Goal: Information Seeking & Learning: Learn about a topic

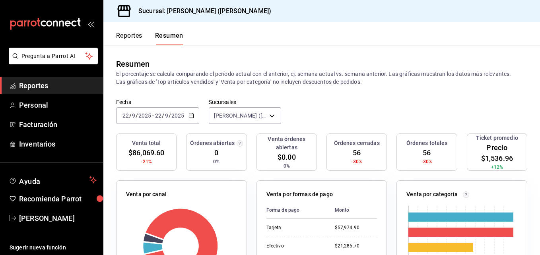
click at [138, 37] on font "Reportes" at bounding box center [129, 36] width 26 height 8
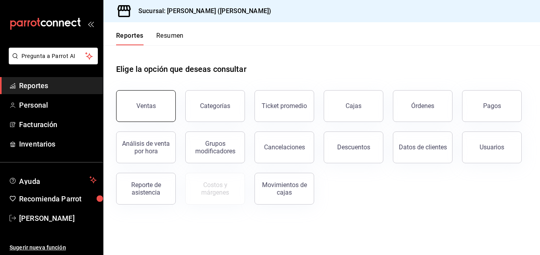
click at [168, 107] on button "Ventas" at bounding box center [146, 106] width 60 height 32
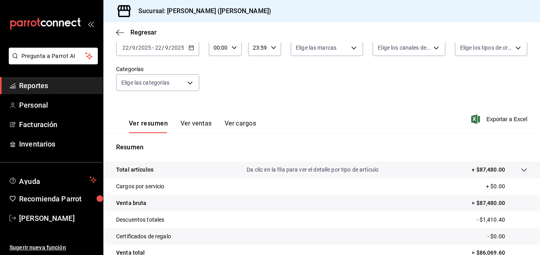
scroll to position [40, 0]
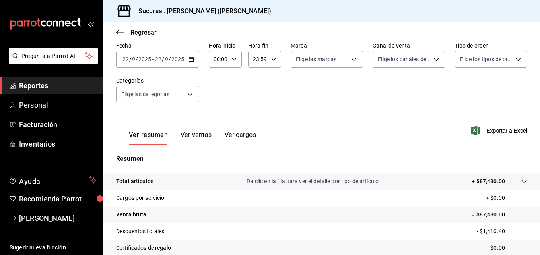
click at [234, 61] on icon "button" at bounding box center [235, 60] width 6 height 6
click at [210, 119] on button "02" at bounding box center [216, 118] width 13 height 16
click at [217, 95] on span "05" at bounding box center [217, 95] width 4 height 6
type input "05:00"
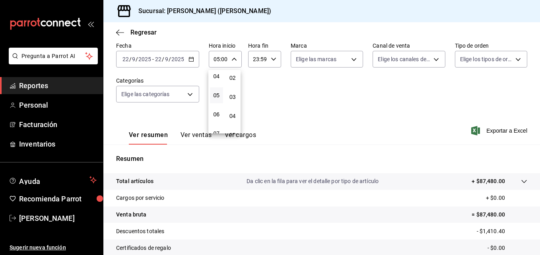
click at [298, 92] on div at bounding box center [270, 127] width 540 height 255
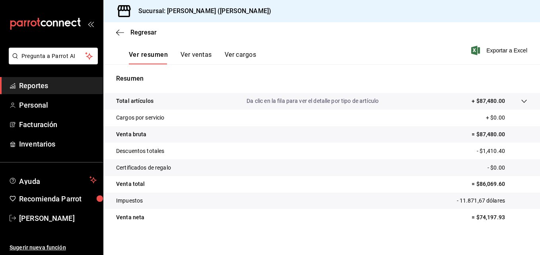
scroll to position [126, 0]
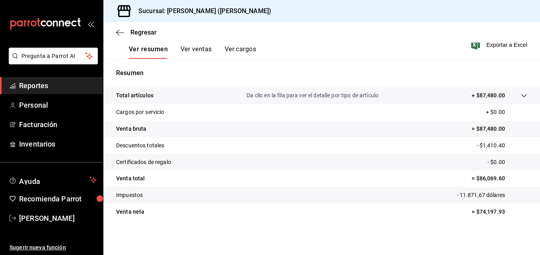
click at [199, 51] on button "Ver ventas" at bounding box center [196, 52] width 31 height 14
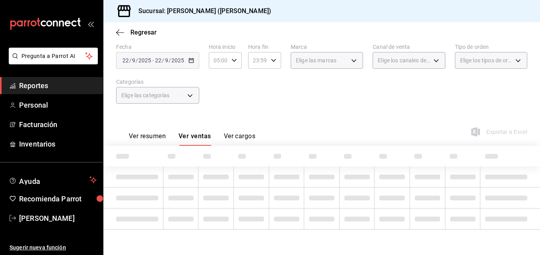
scroll to position [126, 0]
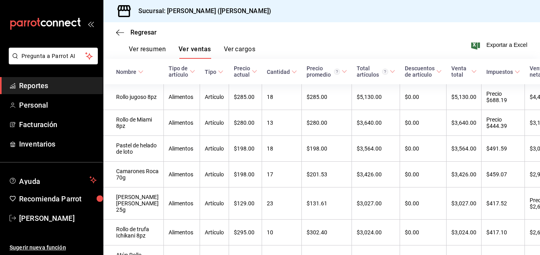
click at [235, 49] on button "Ver cargos" at bounding box center [240, 52] width 32 height 14
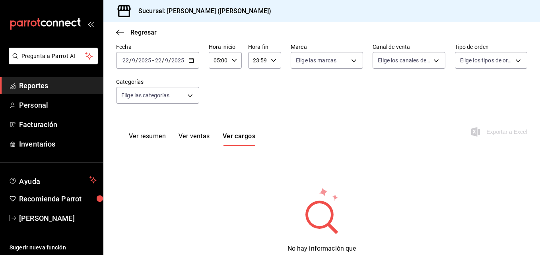
scroll to position [72, 0]
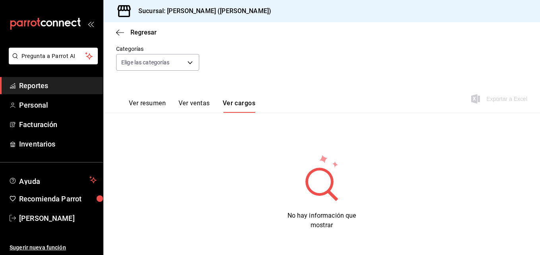
click at [148, 105] on font "Ver resumen" at bounding box center [147, 103] width 37 height 8
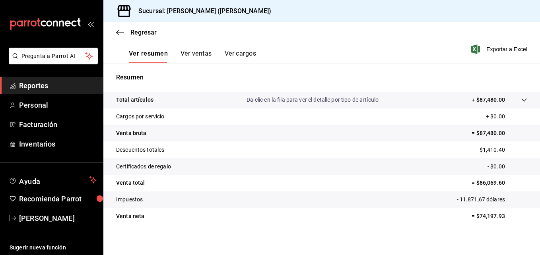
scroll to position [126, 0]
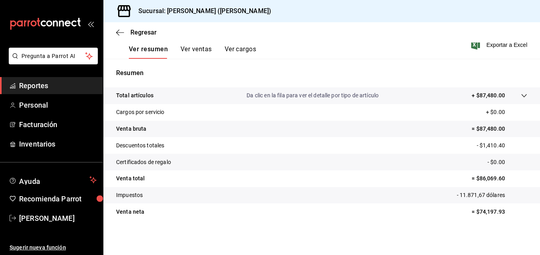
click at [522, 95] on tr "Total artículos Da clic en la fila para ver el detalle por tipo de artículo + $…" at bounding box center [321, 96] width 437 height 17
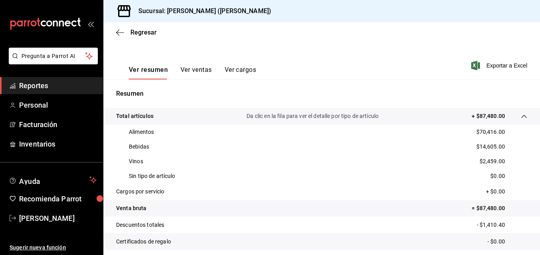
scroll to position [25, 0]
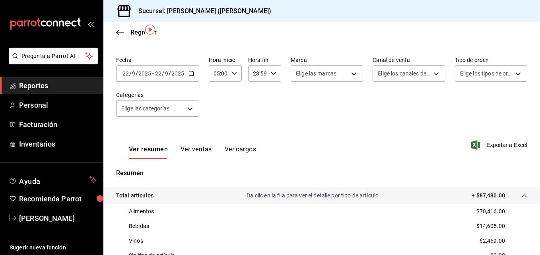
click at [510, 191] on tr "Total artículos Da clic en la fila para ver el detalle por tipo de artículo + $…" at bounding box center [321, 196] width 437 height 17
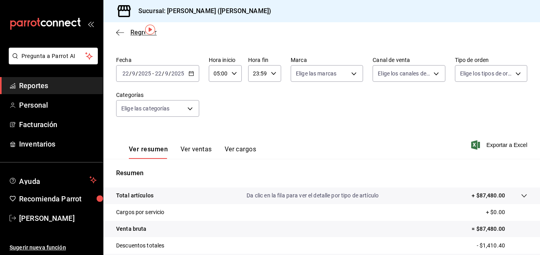
click at [119, 34] on icon "button" at bounding box center [120, 32] width 8 height 7
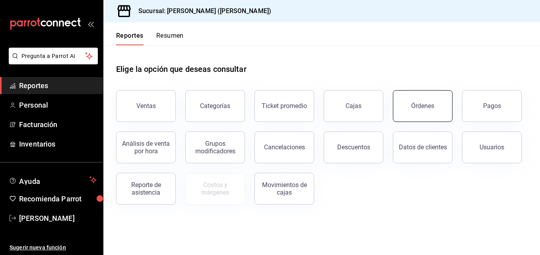
click at [411, 108] on button "Órdenes" at bounding box center [423, 106] width 60 height 32
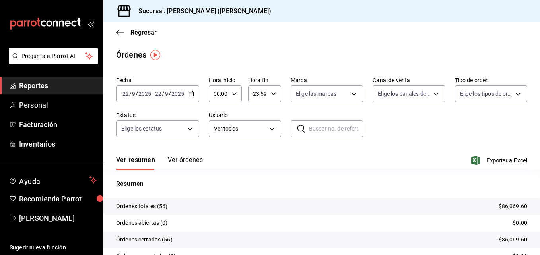
click at [174, 163] on button "Ver órdenes" at bounding box center [185, 163] width 35 height 14
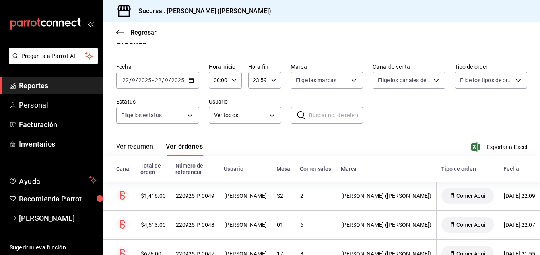
scroll to position [40, 0]
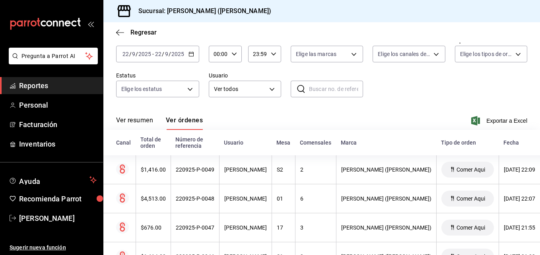
click at [143, 119] on font "Ver resumen" at bounding box center [134, 121] width 37 height 8
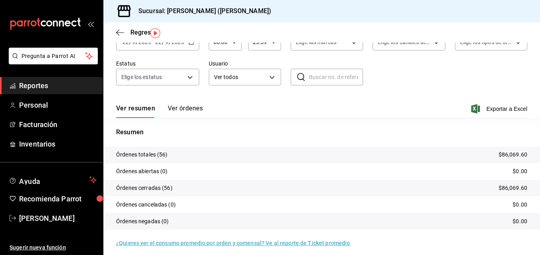
scroll to position [57, 0]
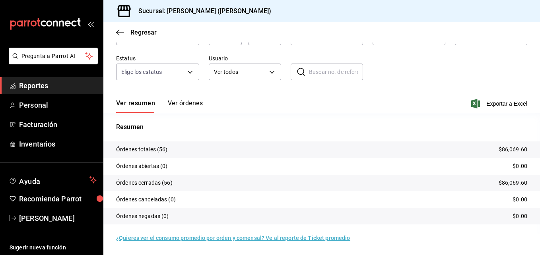
click at [147, 152] on p "Órdenes totales (56)" at bounding box center [142, 150] width 52 height 8
click at [174, 171] on tr "Órdenes abiertas (0) $0.00" at bounding box center [321, 166] width 437 height 17
drag, startPoint x: 191, startPoint y: 160, endPoint x: 155, endPoint y: 190, distance: 46.1
click at [178, 185] on tbody "Órdenes totales (56) $86,069.60 Órdenes abiertas (0) $0.00 Órdenes cerradas (56…" at bounding box center [321, 183] width 437 height 83
click at [153, 192] on tbody "Órdenes totales (56) $86,069.60 Órdenes abiertas (0) $0.00 Órdenes cerradas (56…" at bounding box center [321, 183] width 437 height 83
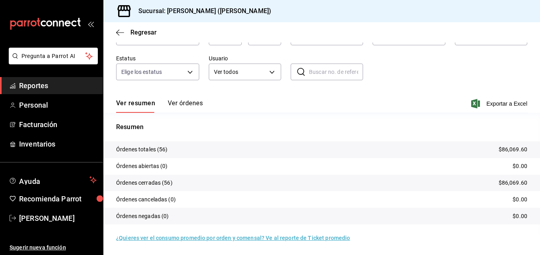
click at [399, 177] on tr "Órdenes cerradas (56) $86,069.60" at bounding box center [321, 183] width 437 height 17
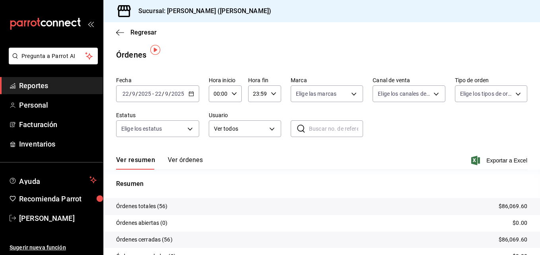
scroll to position [40, 0]
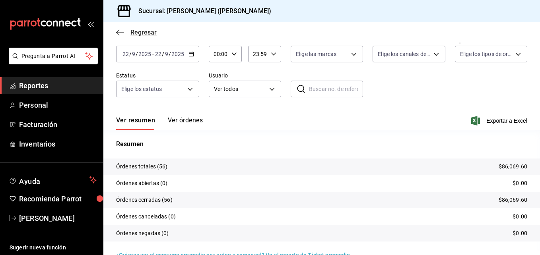
click at [121, 31] on icon "button" at bounding box center [120, 32] width 8 height 7
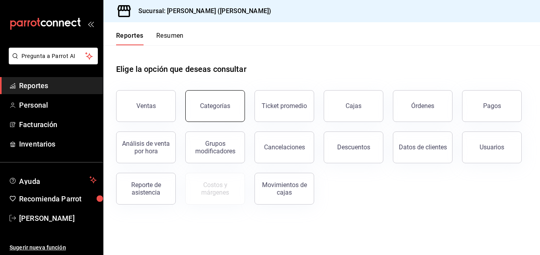
click at [226, 102] on button "Categorías" at bounding box center [215, 106] width 60 height 32
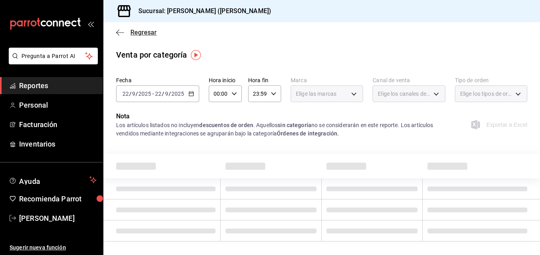
click at [118, 31] on icon "button" at bounding box center [117, 32] width 3 height 6
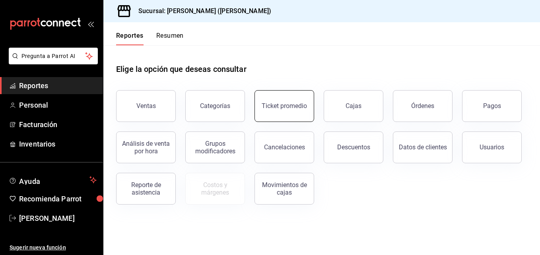
click at [290, 111] on button "Ticket promedio" at bounding box center [285, 106] width 60 height 32
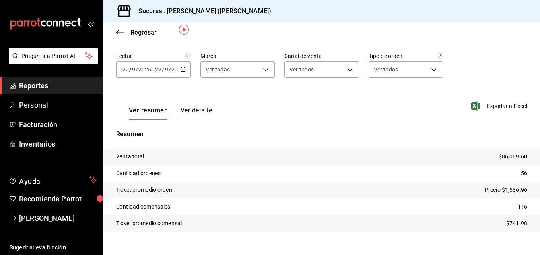
scroll to position [33, 0]
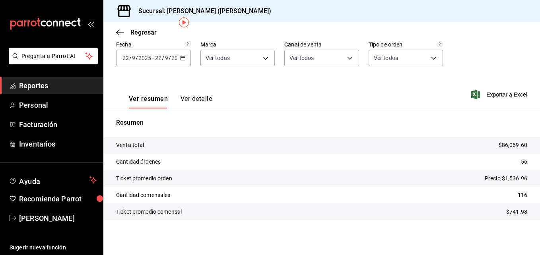
click at [210, 99] on button "Ver detalle" at bounding box center [196, 102] width 31 height 14
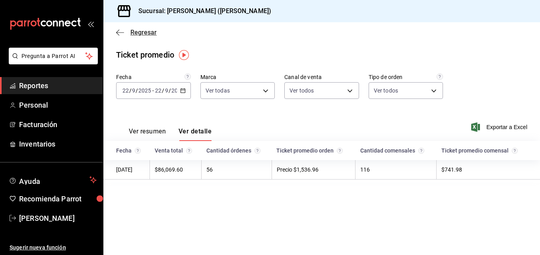
click at [121, 29] on icon "button" at bounding box center [120, 32] width 8 height 7
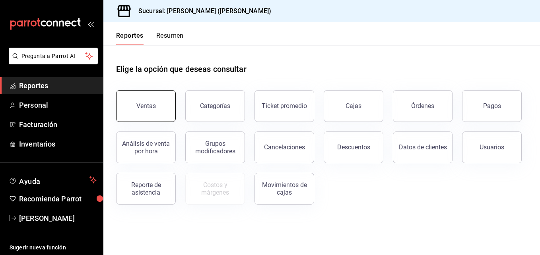
click at [148, 113] on button "Ventas" at bounding box center [146, 106] width 60 height 32
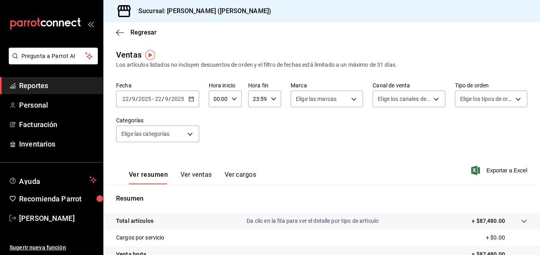
click at [200, 173] on button "Ver ventas" at bounding box center [196, 178] width 31 height 14
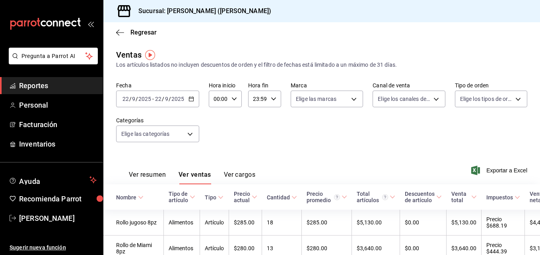
click at [148, 178] on font "Ver resumen" at bounding box center [147, 175] width 37 height 8
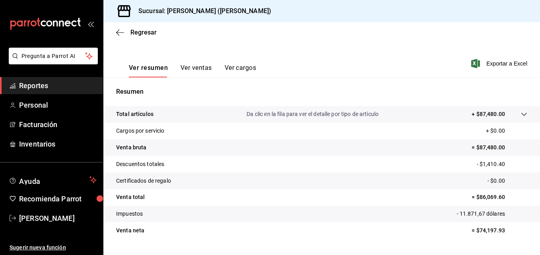
scroll to position [119, 0]
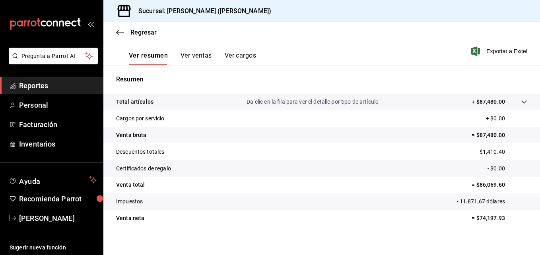
click at [473, 137] on p "= $87,480.00" at bounding box center [500, 135] width 56 height 8
click at [513, 105] on div at bounding box center [516, 102] width 22 height 8
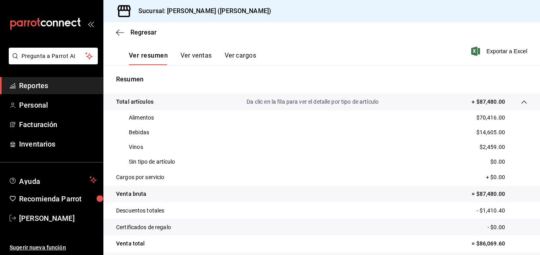
click at [513, 105] on div at bounding box center [516, 102] width 22 height 8
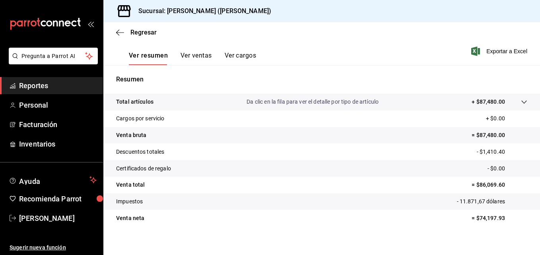
click at [132, 211] on tr "Venta [PERSON_NAME] = $74,197.93" at bounding box center [321, 218] width 437 height 17
click at [124, 216] on p "Venta neta" at bounding box center [130, 218] width 28 height 8
click at [153, 189] on tr "Venta total = $86,069.60" at bounding box center [321, 185] width 437 height 17
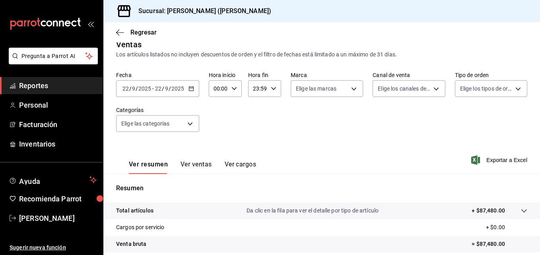
scroll to position [0, 0]
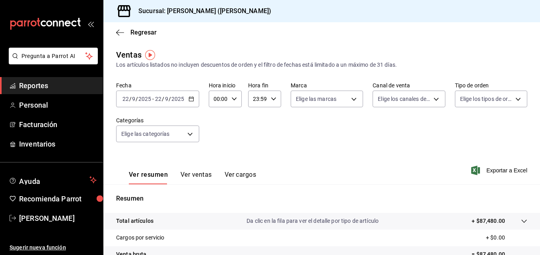
click at [115, 32] on div "Regresar" at bounding box center [321, 32] width 437 height 20
click at [121, 35] on icon "button" at bounding box center [120, 32] width 8 height 7
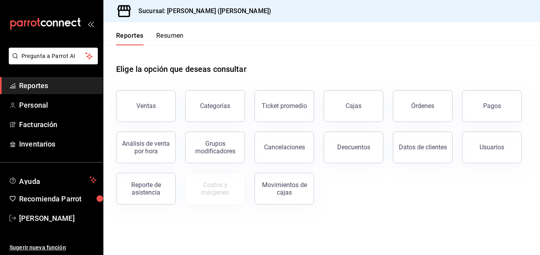
click at [182, 35] on button "Resumen" at bounding box center [169, 39] width 27 height 14
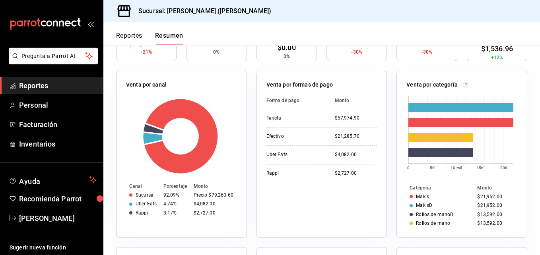
scroll to position [109, 0]
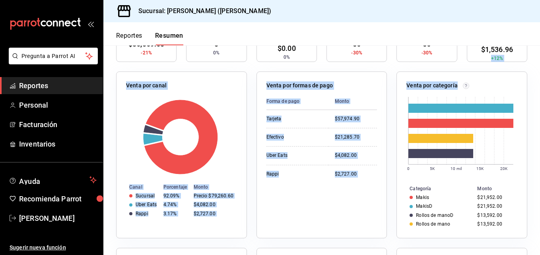
drag, startPoint x: 534, startPoint y: 80, endPoint x: 541, endPoint y: 56, distance: 24.5
click at [540, 56] on html "Pregunta a Parrot AI Reportes Personal Facturación Inventarios Ayuda Recomienda…" at bounding box center [270, 127] width 540 height 255
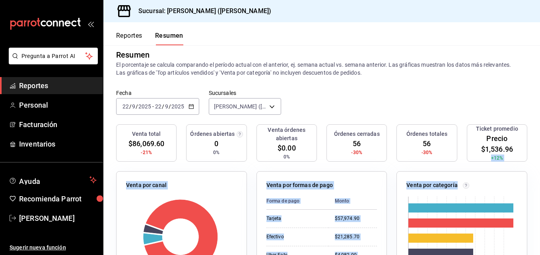
scroll to position [0, 0]
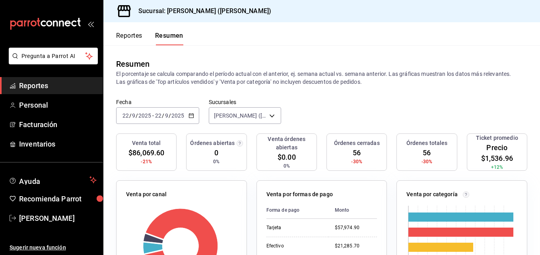
drag, startPoint x: 494, startPoint y: 79, endPoint x: 496, endPoint y: 90, distance: 10.5
click at [494, 80] on p "El porcentaje se calcula comparando el período actual con el anterior, ej. sema…" at bounding box center [321, 78] width 411 height 16
click at [135, 36] on font "Reportes" at bounding box center [129, 36] width 26 height 8
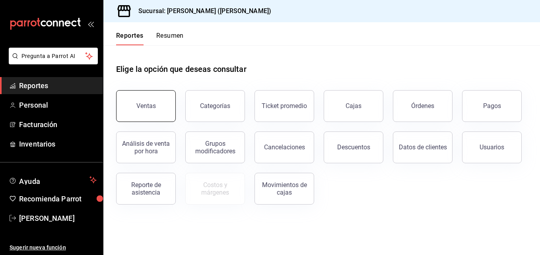
click at [130, 101] on button "Ventas" at bounding box center [146, 106] width 60 height 32
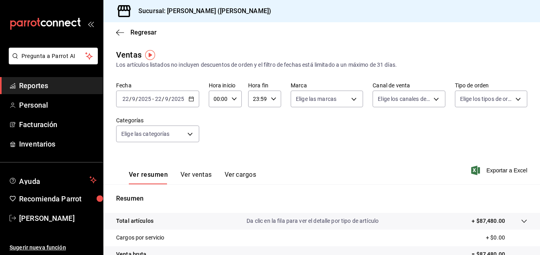
click at [236, 96] on icon "button" at bounding box center [235, 99] width 6 height 6
click at [223, 134] on button "05" at bounding box center [216, 135] width 13 height 16
type input "05:00"
drag, startPoint x: 296, startPoint y: 137, endPoint x: 323, endPoint y: 134, distance: 27.2
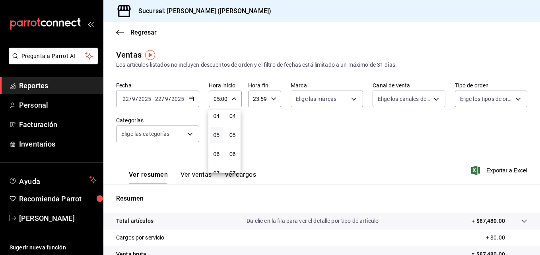
click at [296, 138] on div at bounding box center [270, 127] width 540 height 255
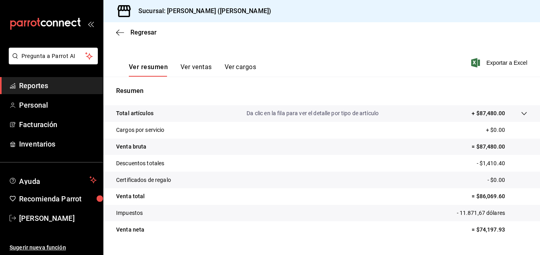
scroll to position [119, 0]
